Goal: Navigation & Orientation: Find specific page/section

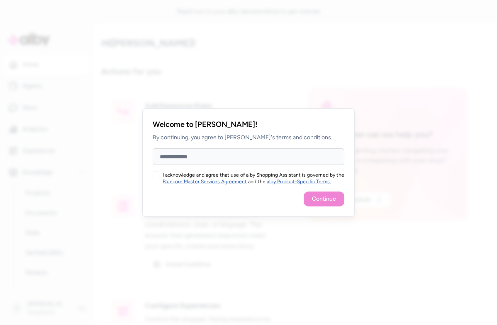
click at [198, 158] on input "Full Name" at bounding box center [249, 157] width 192 height 17
type input "**********"
click at [157, 175] on button "I acknowledge and agree that use of alby Shopping Assistant is governed by the …" at bounding box center [156, 175] width 7 height 7
click at [328, 197] on button "Continue" at bounding box center [324, 199] width 41 height 15
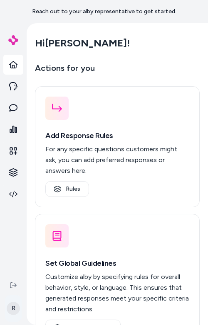
click at [16, 303] on html "Reach out to your alby representative to get started. R Hi [PERSON_NAME] ! Acti…" at bounding box center [104, 162] width 208 height 325
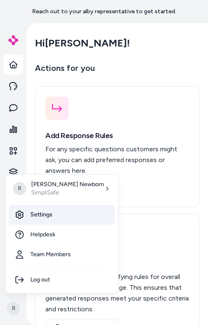
click at [39, 217] on link "Settings" at bounding box center [62, 215] width 106 height 20
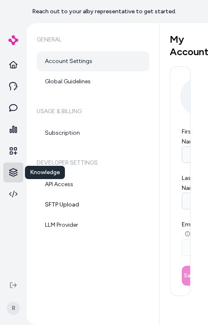
click at [18, 177] on html "**********" at bounding box center [104, 162] width 208 height 325
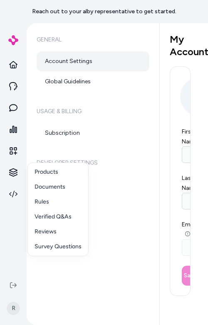
click at [11, 46] on html "**********" at bounding box center [104, 162] width 208 height 325
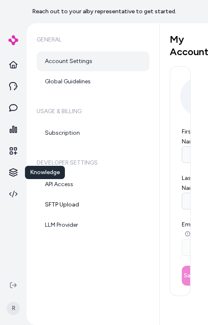
click at [14, 40] on img at bounding box center [13, 40] width 10 height 10
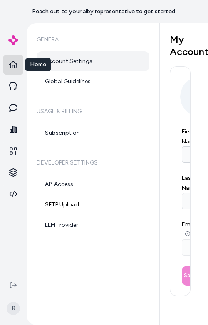
click at [14, 66] on icon at bounding box center [13, 65] width 8 height 8
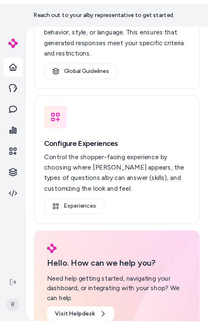
scroll to position [281, 0]
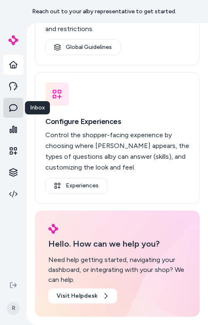
click at [10, 110] on icon at bounding box center [13, 107] width 8 height 7
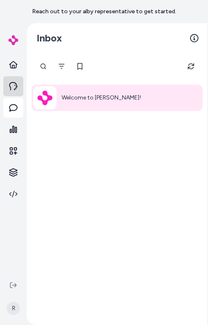
click at [14, 88] on icon at bounding box center [13, 86] width 8 height 8
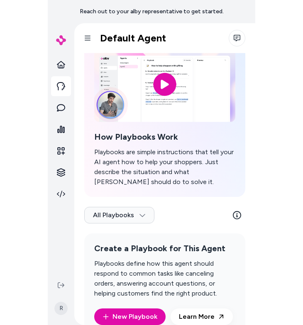
scroll to position [66, 0]
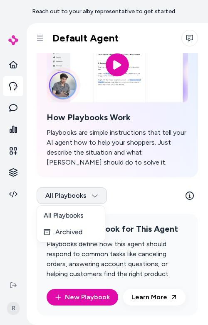
click at [83, 198] on html "Reach out to your alby representative to get started. R Agents Default Agent Bu…" at bounding box center [104, 162] width 208 height 325
click at [122, 195] on html "Reach out to your alby representative to get started. R Agents Default Agent Bu…" at bounding box center [104, 162] width 208 height 325
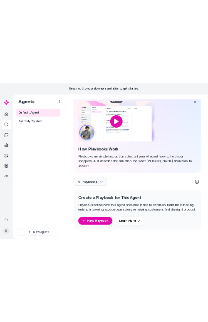
scroll to position [26, 0]
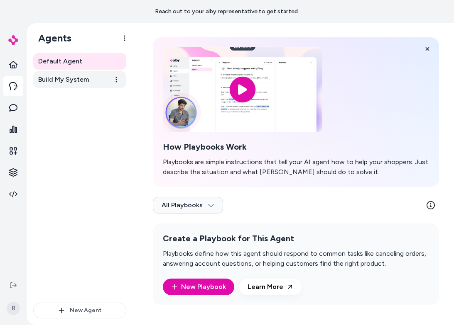
click at [65, 81] on span "Build My System" at bounding box center [63, 80] width 51 height 10
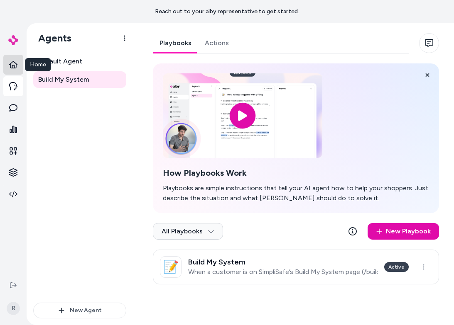
click at [16, 64] on icon at bounding box center [13, 64] width 8 height 7
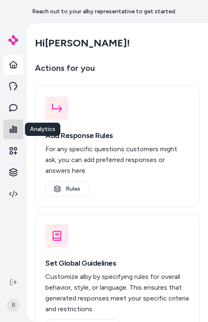
click at [14, 128] on icon at bounding box center [13, 129] width 7 height 7
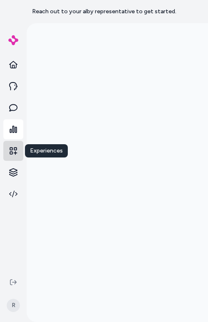
click at [18, 151] on link at bounding box center [13, 151] width 20 height 20
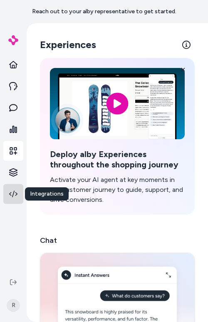
click at [17, 186] on link at bounding box center [13, 194] width 20 height 20
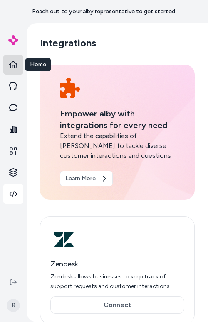
click at [17, 66] on link at bounding box center [13, 65] width 20 height 20
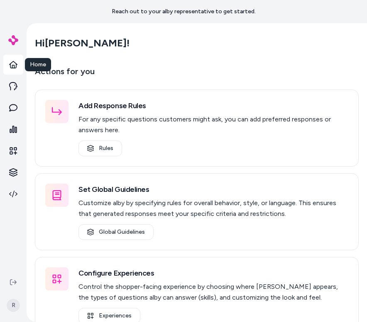
click at [12, 68] on icon at bounding box center [13, 65] width 8 height 8
click at [15, 68] on icon at bounding box center [13, 64] width 8 height 7
click at [13, 174] on html "Reach out to your alby representative to get started. Knowledge Knowledge R Hi …" at bounding box center [183, 161] width 367 height 322
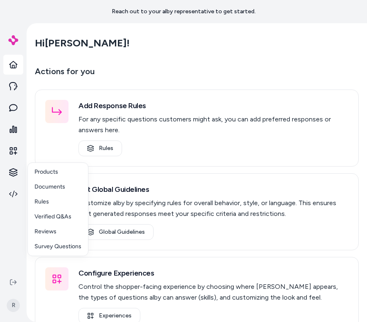
click at [13, 151] on html "Reach out to your alby representative to get started. R Hi [PERSON_NAME] ! Acti…" at bounding box center [183, 161] width 367 height 322
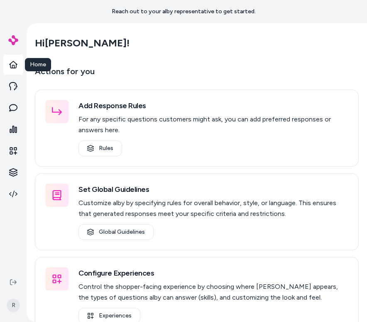
click at [13, 68] on icon at bounding box center [13, 65] width 8 height 8
click at [15, 112] on link at bounding box center [13, 108] width 20 height 20
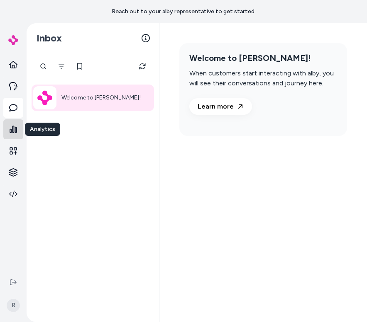
click at [11, 129] on icon at bounding box center [13, 129] width 7 height 7
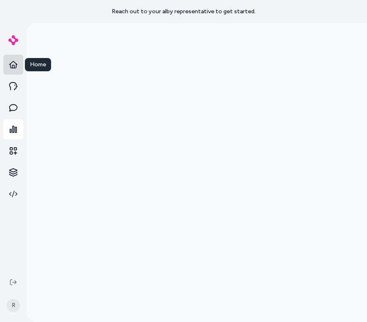
click at [11, 67] on icon at bounding box center [13, 65] width 8 height 8
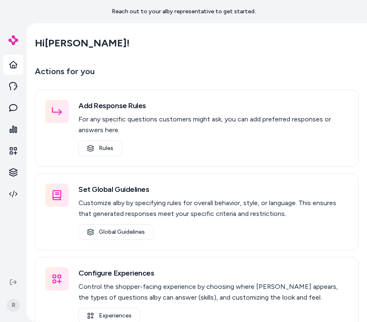
click at [182, 27] on main "Hi [PERSON_NAME] ! Actions for you Add Response Rules For any specific question…" at bounding box center [197, 241] width 340 height 436
click at [15, 42] on img at bounding box center [13, 40] width 10 height 10
click at [12, 38] on img at bounding box center [13, 40] width 10 height 10
click at [10, 303] on html "Reach out to your alby representative to get started. R Hi [PERSON_NAME] ! Acti…" at bounding box center [183, 161] width 367 height 322
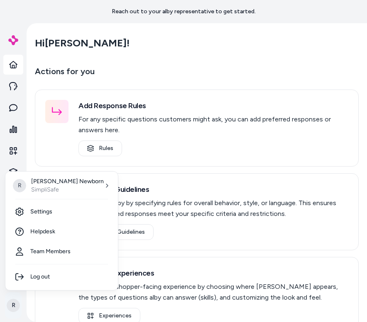
click at [10, 303] on html "Reach out to your alby representative to get started. R Hi [PERSON_NAME] ! Acti…" at bounding box center [183, 161] width 367 height 322
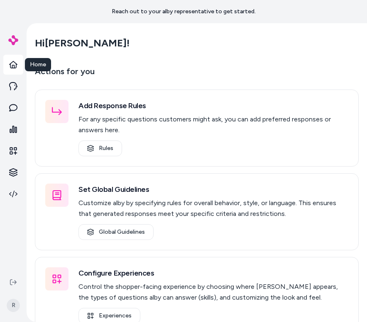
click at [10, 70] on link at bounding box center [13, 65] width 20 height 20
click at [6, 65] on link at bounding box center [13, 65] width 20 height 20
